Goal: Find specific page/section: Find specific page/section

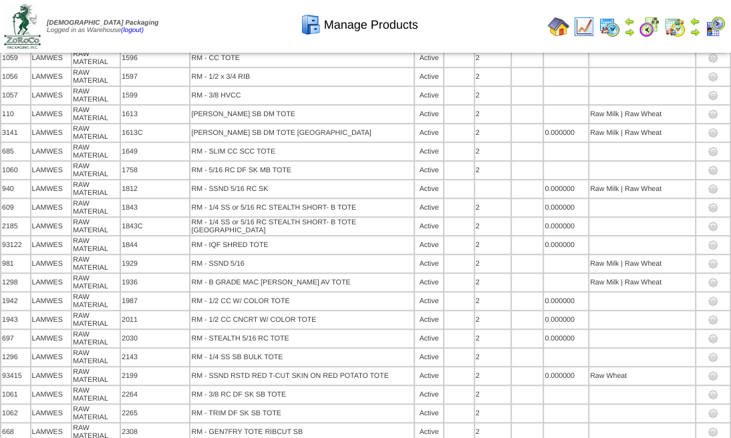
scroll to position [5470, 0]
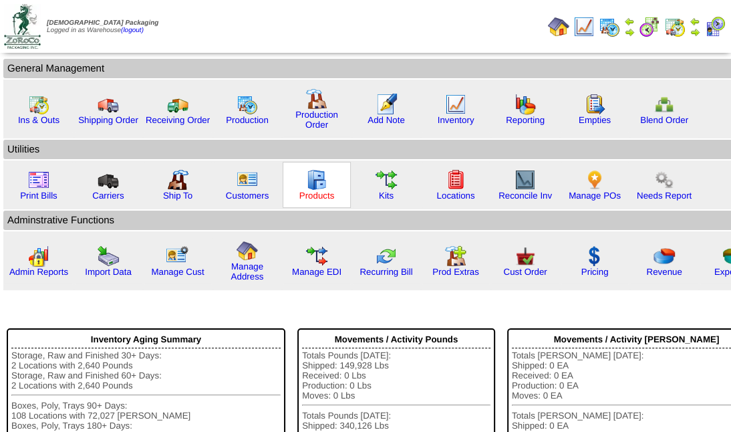
click at [306, 192] on link "Products" at bounding box center [316, 195] width 35 height 10
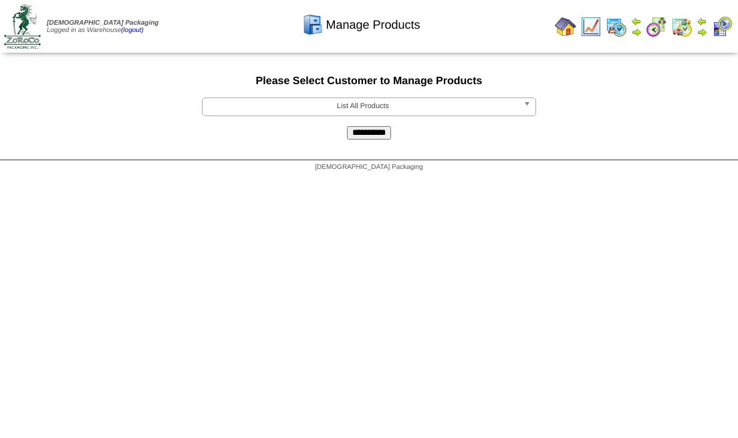
click at [296, 108] on span "List All Products" at bounding box center [363, 106] width 310 height 16
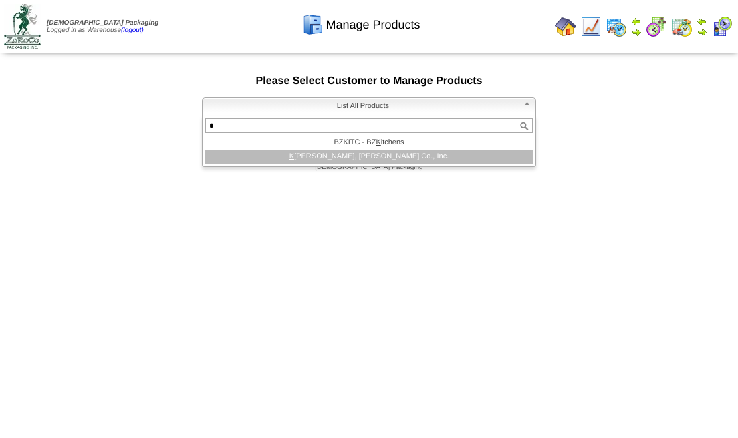
type input "*"
click at [336, 162] on li "K INDER - P.K, Kinder Co., Inc." at bounding box center [368, 157] width 327 height 14
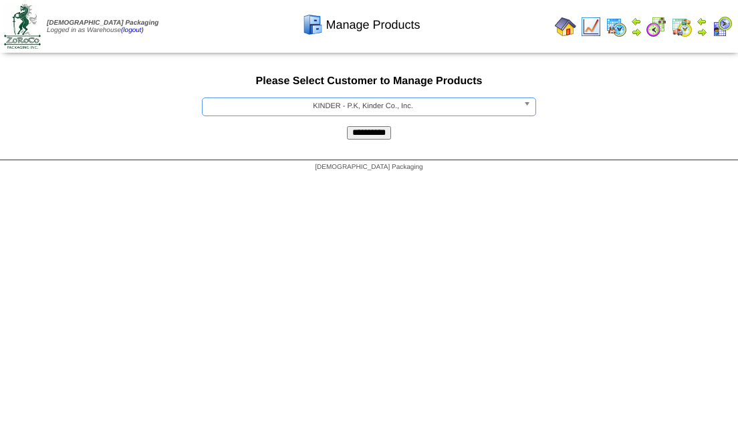
click at [369, 132] on input "**********" at bounding box center [369, 132] width 44 height 13
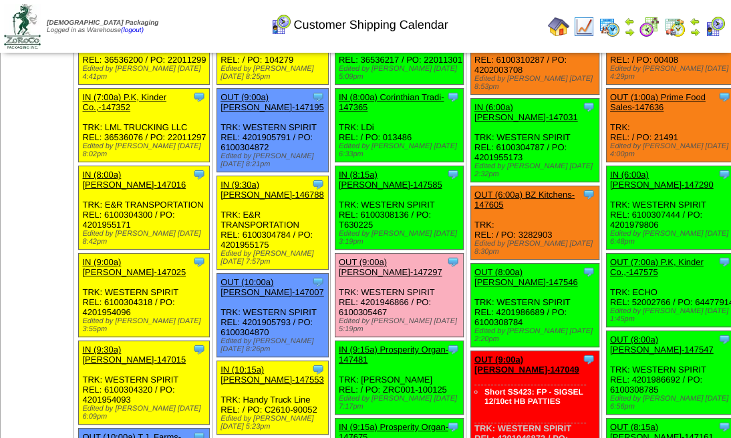
scroll to position [134, 0]
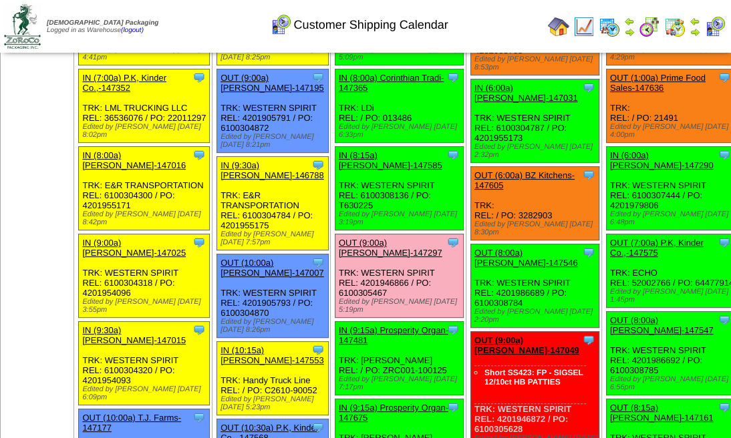
click at [1, 118] on ul at bounding box center [37, 88] width 72 height 201
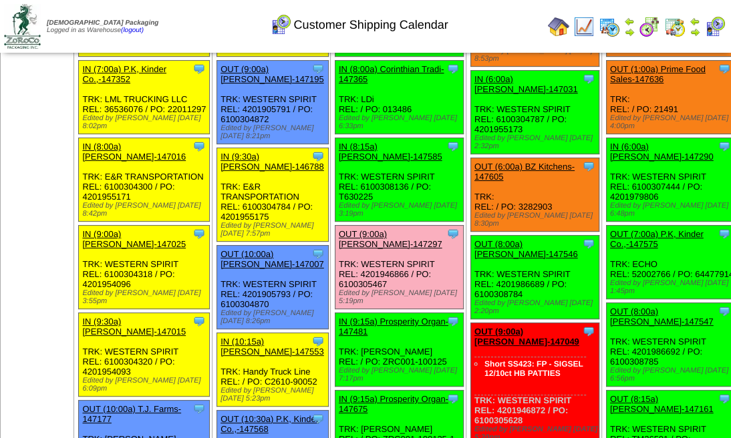
scroll to position [23, 0]
